Goal: Task Accomplishment & Management: Manage account settings

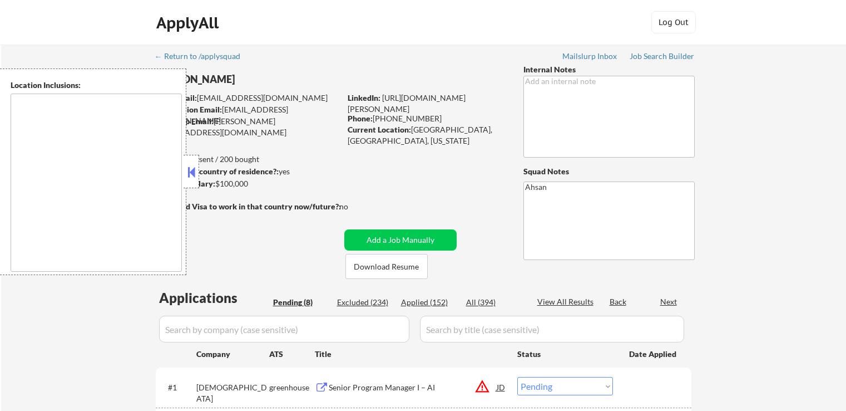
select select ""pending""
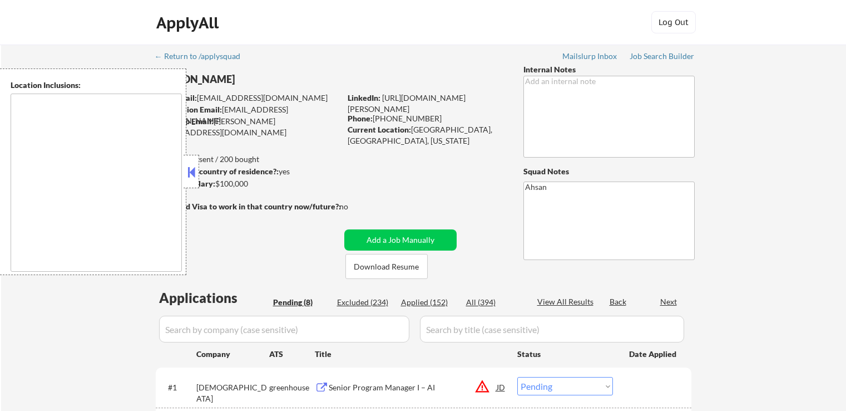
select select ""pending""
click at [194, 176] on button at bounding box center [191, 172] width 12 height 17
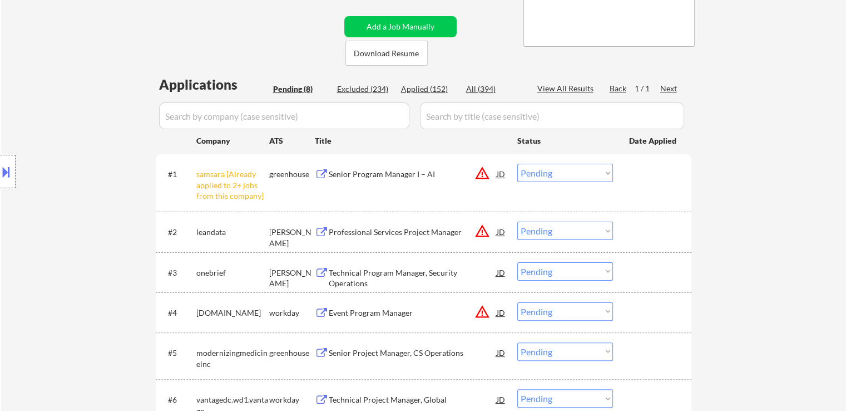
scroll to position [223, 0]
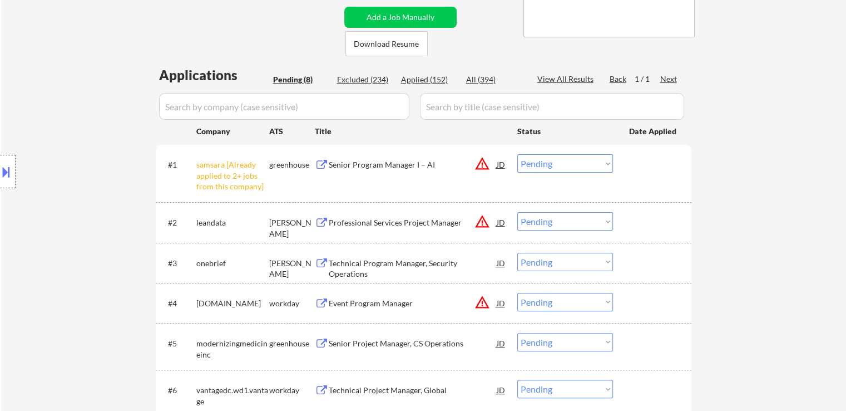
click at [559, 168] on select "Choose an option... Pending Applied Excluded (Questions) Excluded (Expired) Exc…" at bounding box center [566, 163] width 96 height 18
click at [518, 154] on select "Choose an option... Pending Applied Excluded (Questions) Excluded (Expired) Exc…" at bounding box center [566, 163] width 96 height 18
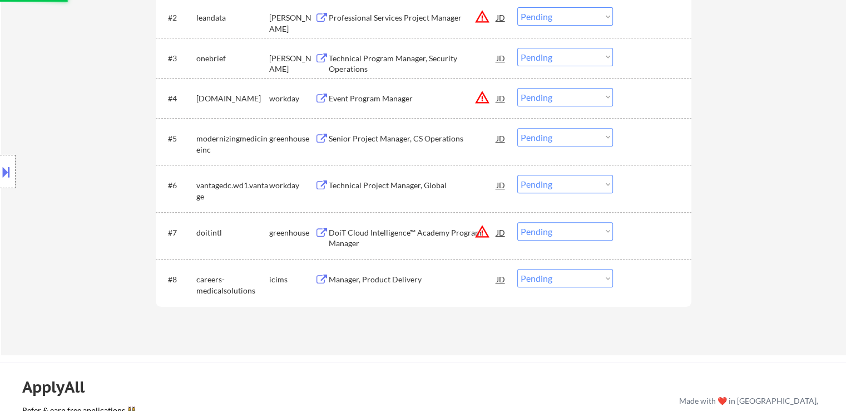
scroll to position [445, 0]
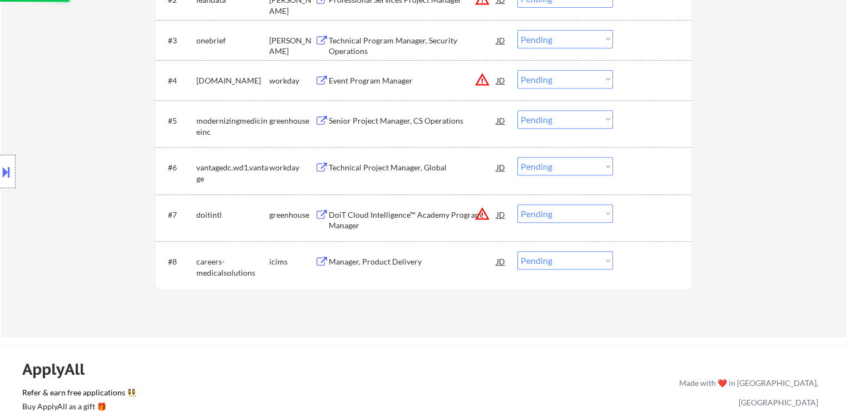
select select ""pending""
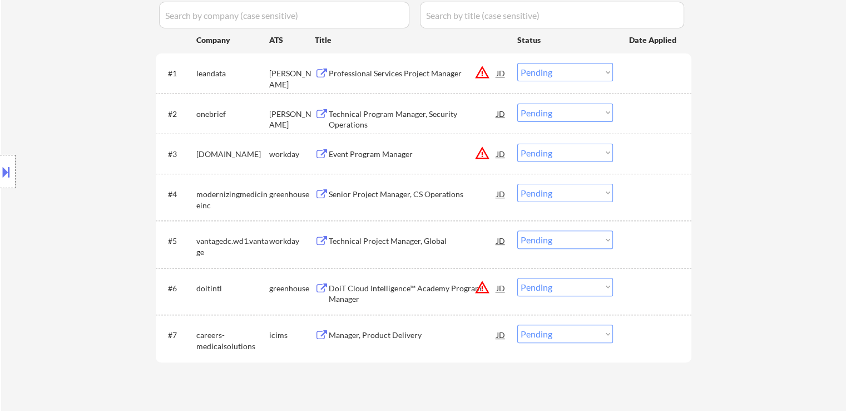
scroll to position [223, 0]
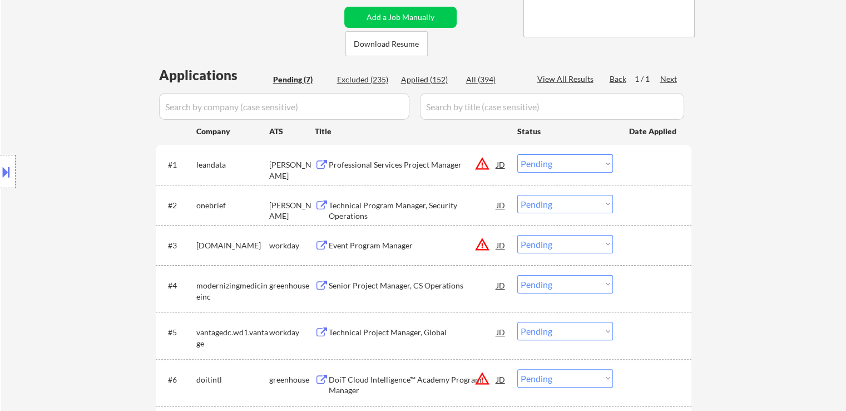
click at [385, 203] on div "Technical Program Manager, Security Operations" at bounding box center [413, 211] width 168 height 22
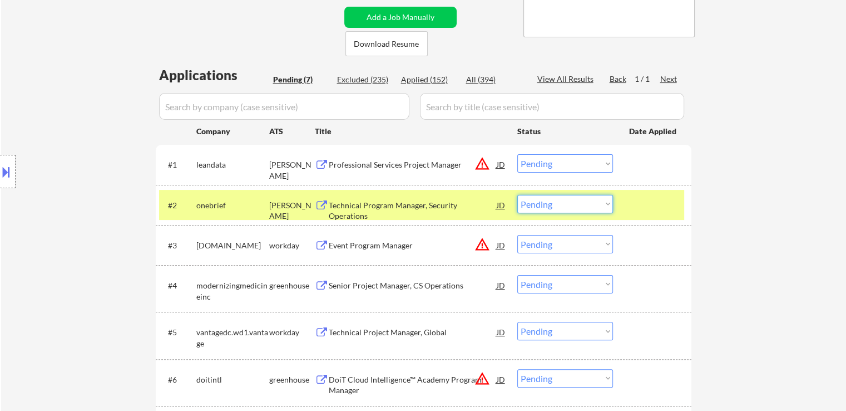
click at [541, 205] on select "Choose an option... Pending Applied Excluded (Questions) Excluded (Expired) Exc…" at bounding box center [566, 204] width 96 height 18
click at [518, 195] on select "Choose an option... Pending Applied Excluded (Questions) Excluded (Expired) Exc…" at bounding box center [566, 204] width 96 height 18
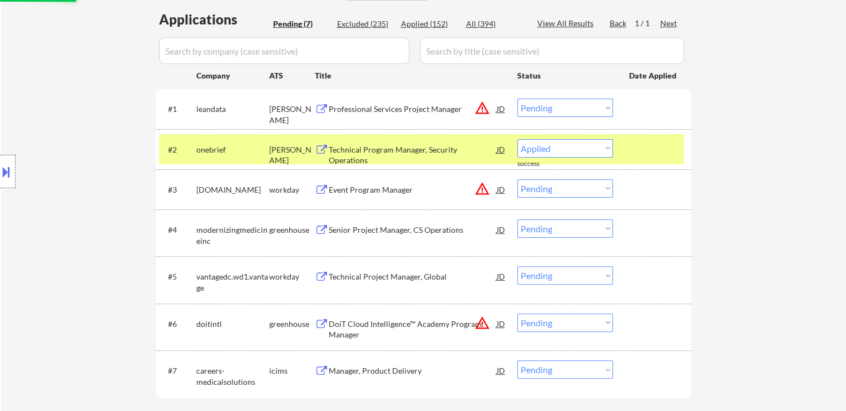
select select ""pending""
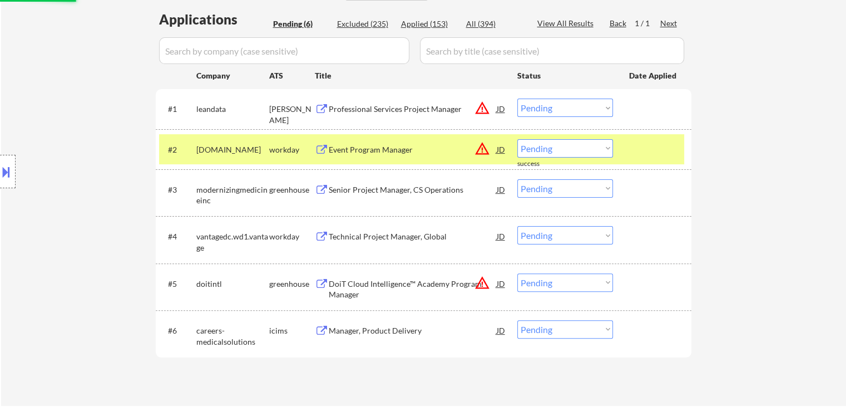
scroll to position [334, 0]
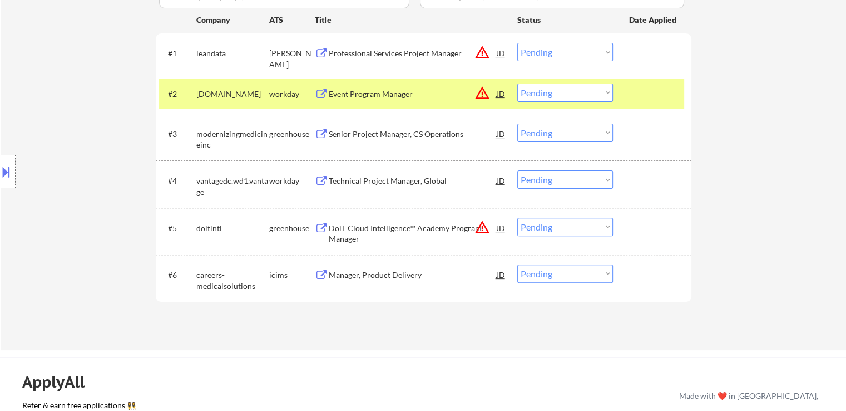
click at [405, 132] on div "Senior Project Manager, CS Operations" at bounding box center [413, 134] width 168 height 11
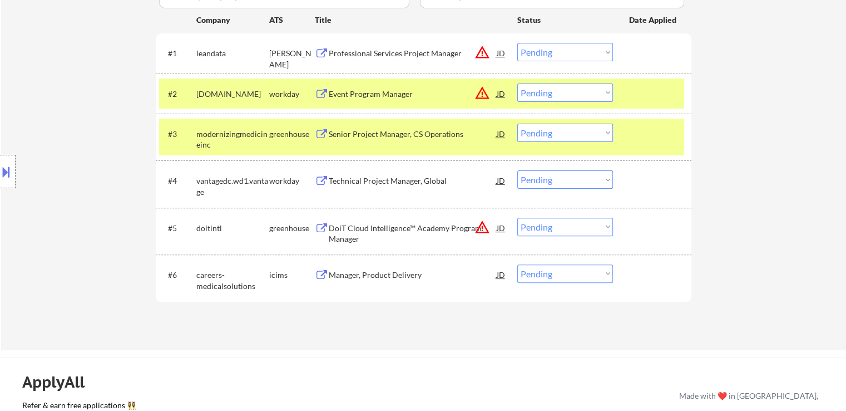
click at [529, 131] on select "Choose an option... Pending Applied Excluded (Questions) Excluded (Expired) Exc…" at bounding box center [566, 133] width 96 height 18
click at [518, 124] on select "Choose an option... Pending Applied Excluded (Questions) Excluded (Expired) Exc…" at bounding box center [566, 133] width 96 height 18
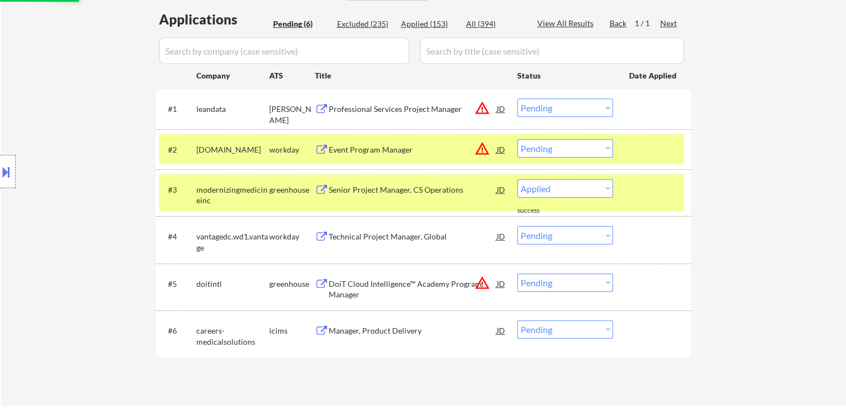
select select ""pending""
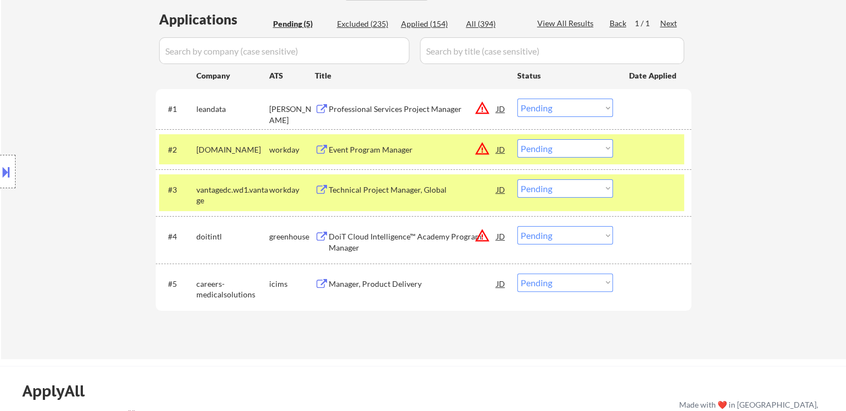
click at [400, 104] on div "Professional Services Project Manager" at bounding box center [413, 109] width 168 height 11
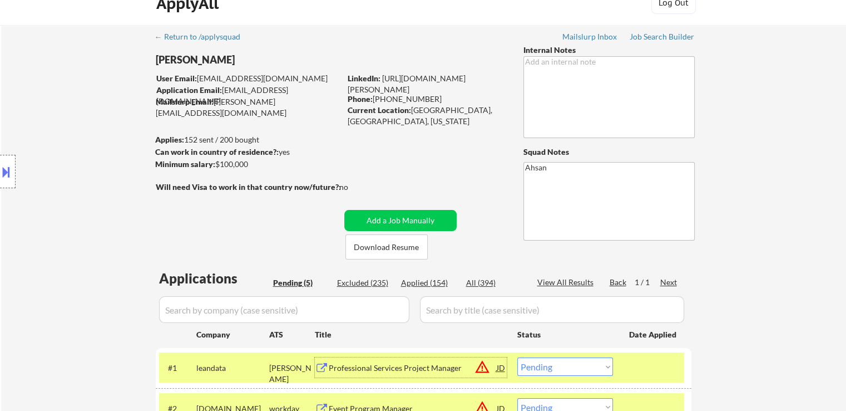
scroll to position [0, 0]
